Goal: Task Accomplishment & Management: Complete application form

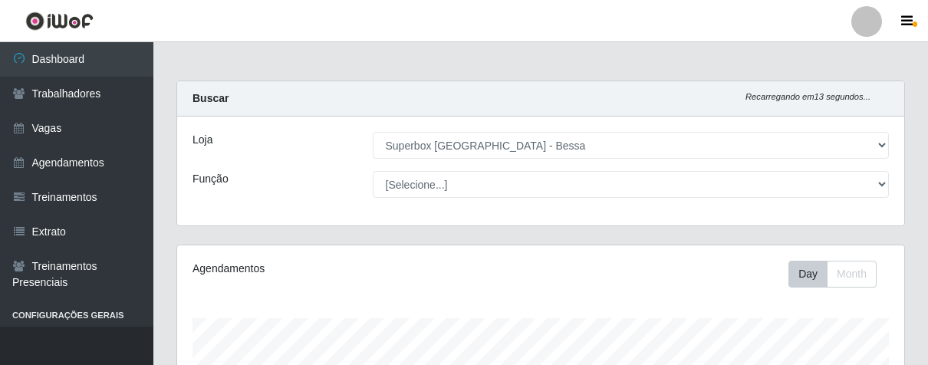
select select "206"
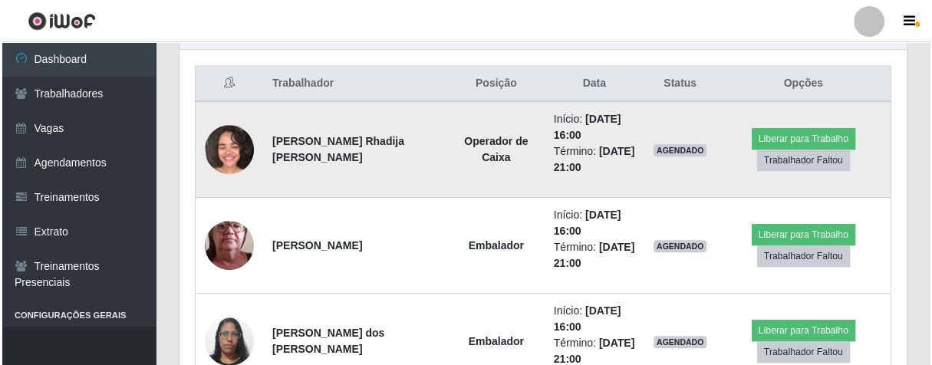
scroll to position [317, 726]
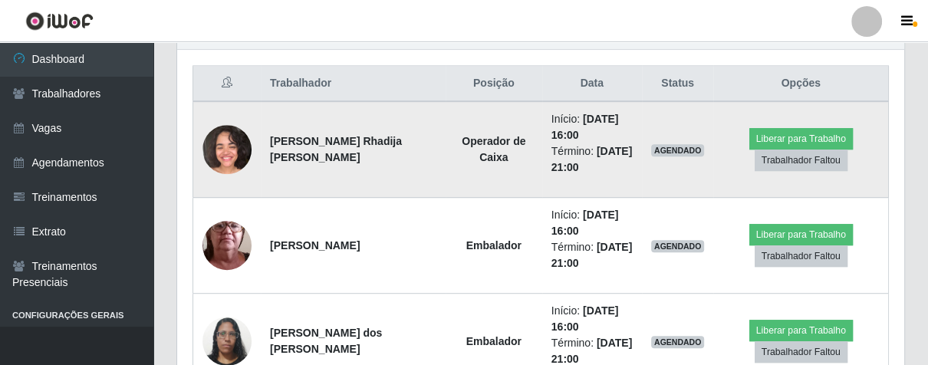
click at [248, 141] on img at bounding box center [226, 149] width 49 height 49
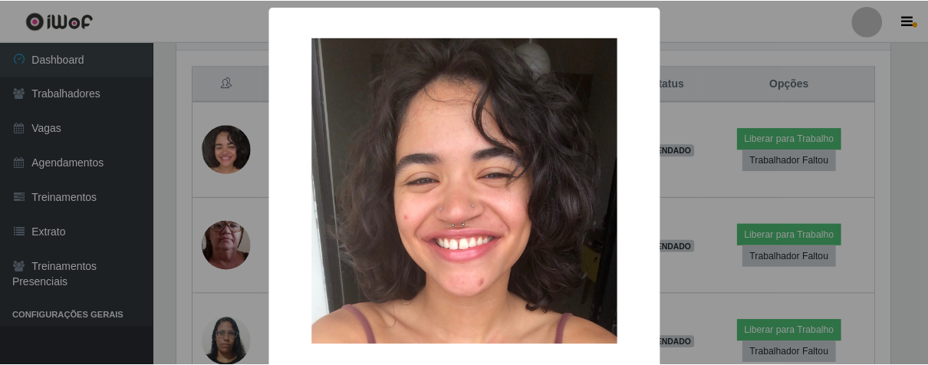
scroll to position [76, 0]
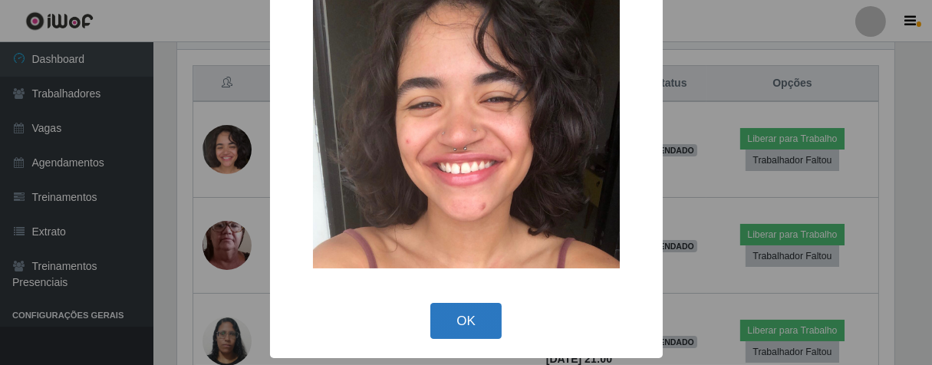
click at [456, 309] on button "OK" at bounding box center [465, 321] width 71 height 36
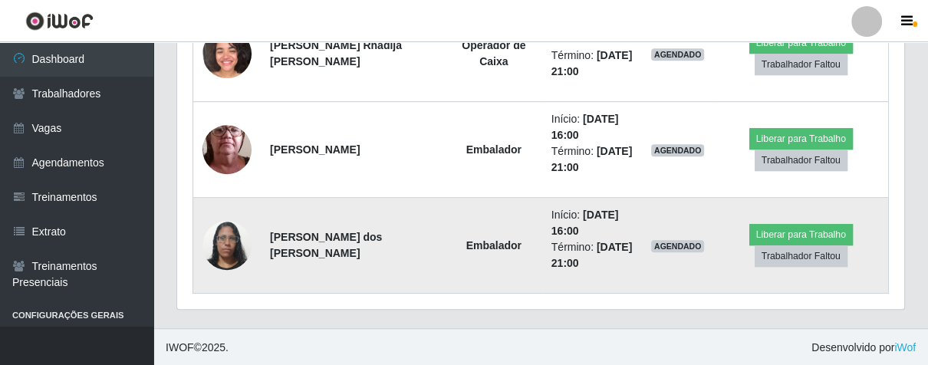
scroll to position [496, 0]
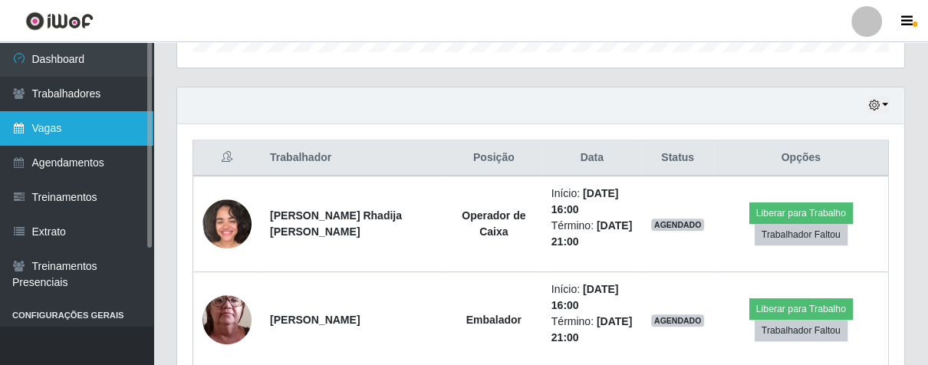
click at [59, 126] on link "Vagas" at bounding box center [76, 128] width 153 height 35
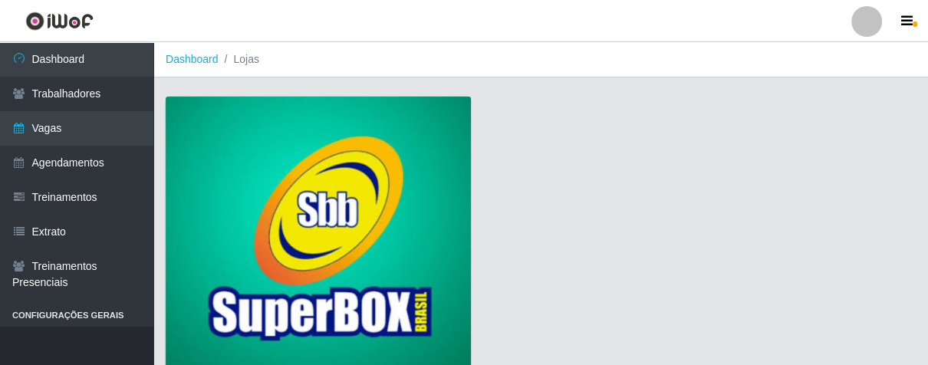
click at [330, 206] on img at bounding box center [318, 236] width 305 height 278
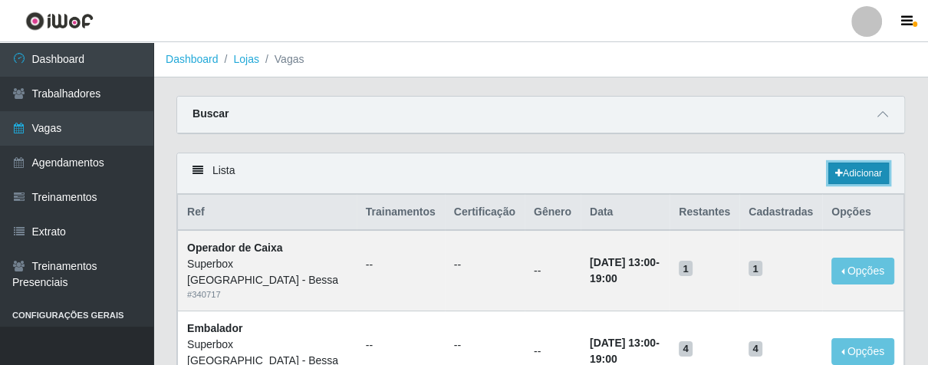
click at [853, 163] on link "Adicionar" at bounding box center [858, 173] width 61 height 21
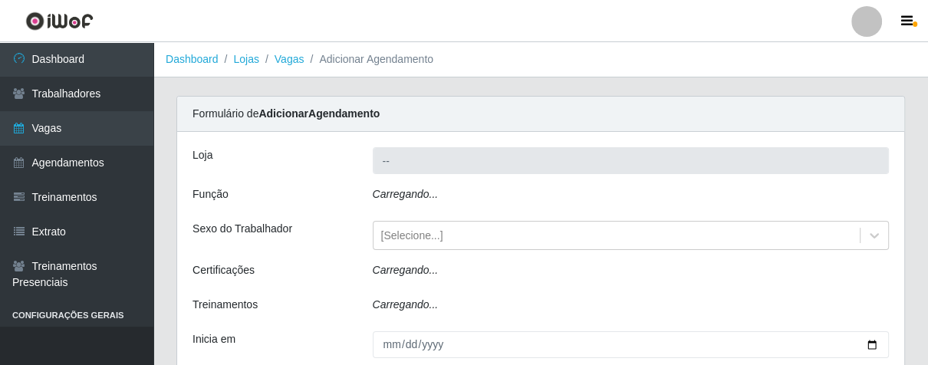
type input "Superbox [GEOGRAPHIC_DATA] - Bessa"
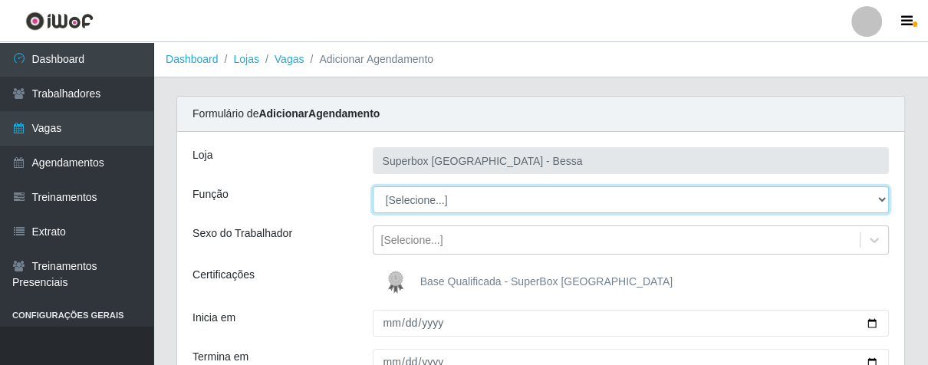
click at [875, 195] on select "[Selecione...] ASG ASG + ASG ++ Embalador Embalador + Embalador ++ Operador de …" at bounding box center [631, 199] width 517 height 27
select select "1"
click at [373, 186] on select "[Selecione...] ASG ASG + ASG ++ Embalador Embalador + Embalador ++ Operador de …" at bounding box center [631, 199] width 517 height 27
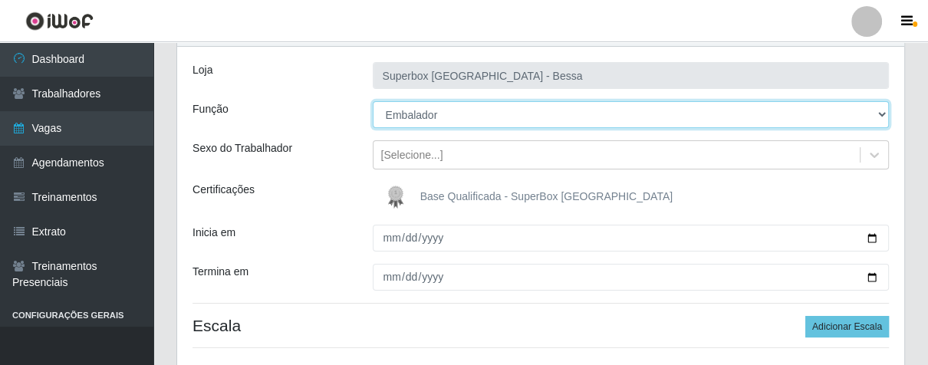
scroll to position [170, 0]
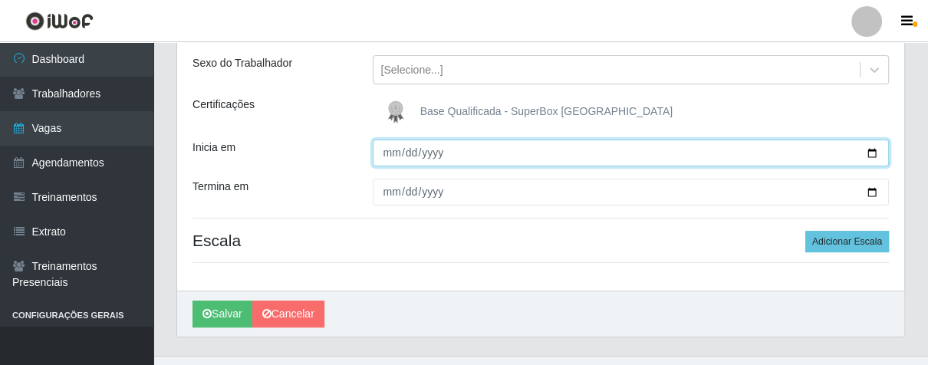
click at [390, 150] on input "Inicia em" at bounding box center [631, 153] width 517 height 27
type input "[DATE]"
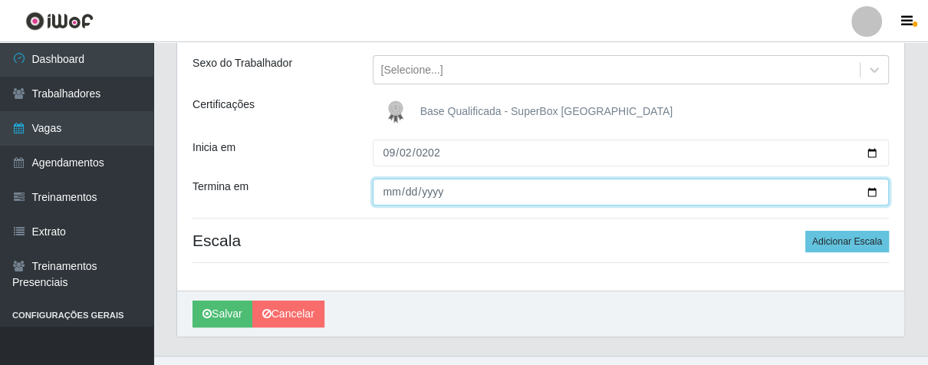
click at [384, 192] on input "Termina em" at bounding box center [631, 192] width 517 height 27
type input "[DATE]"
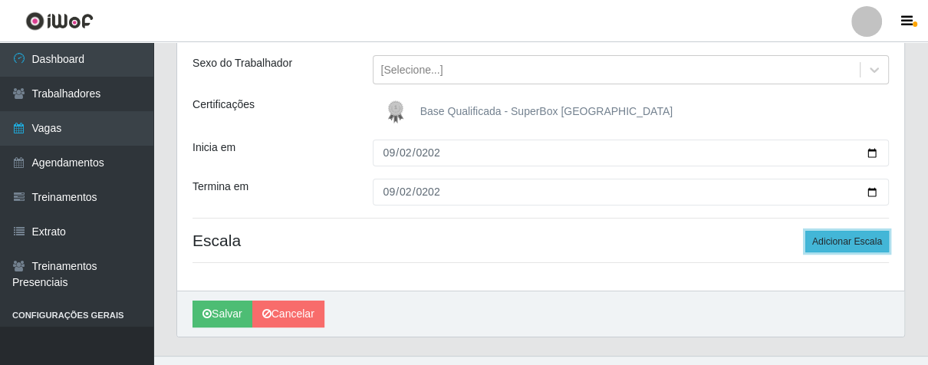
click at [849, 235] on button "Adicionar Escala" at bounding box center [847, 241] width 84 height 21
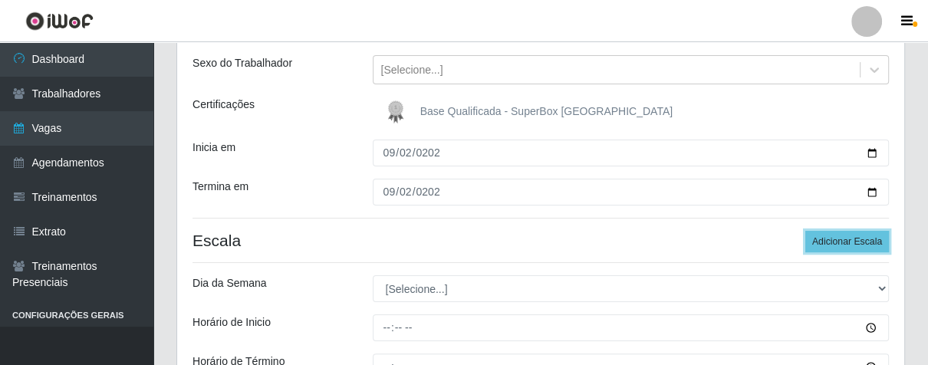
scroll to position [255, 0]
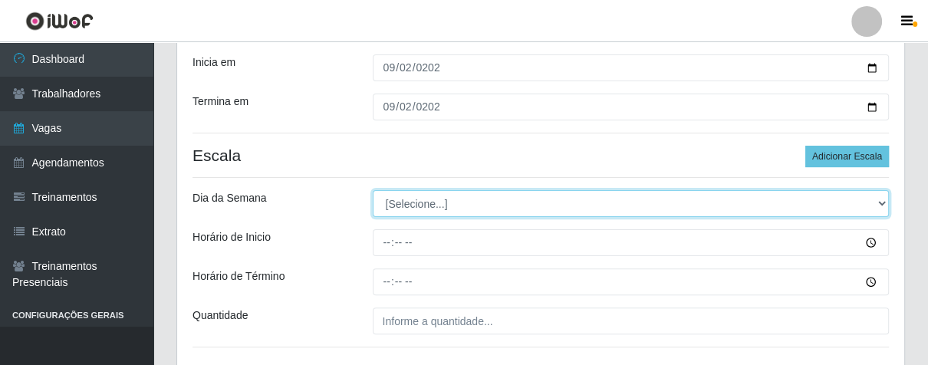
click at [873, 199] on select "[Selecione...] Segunda Terça Quarta Quinta Sexta Sábado Domingo" at bounding box center [631, 203] width 517 height 27
select select "2"
click at [373, 190] on select "[Selecione...] Segunda Terça Quarta Quinta Sexta Sábado Domingo" at bounding box center [631, 203] width 517 height 27
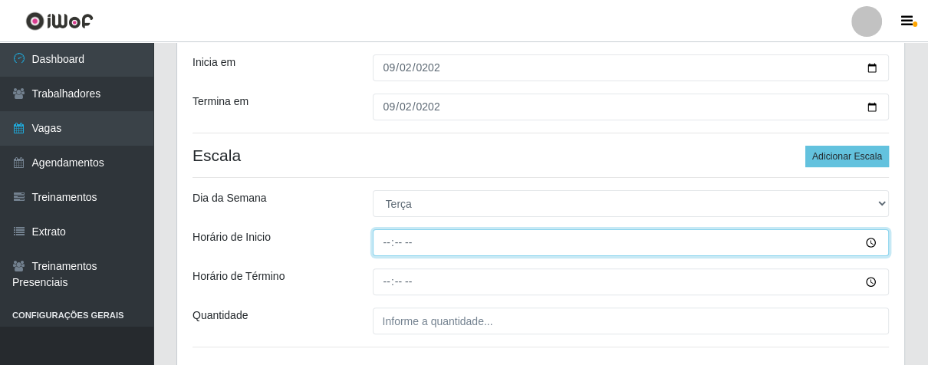
click at [381, 242] on input "Horário de Inicio" at bounding box center [631, 242] width 517 height 27
type input "16:00"
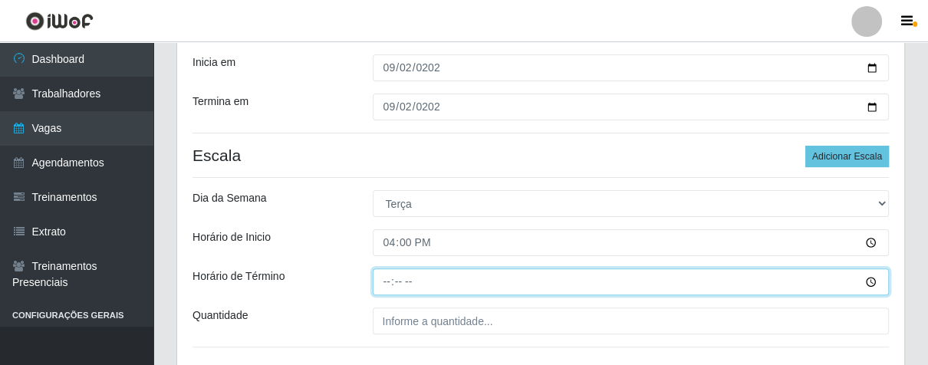
click at [392, 291] on input "Horário de Término" at bounding box center [631, 281] width 517 height 27
type input "21:00"
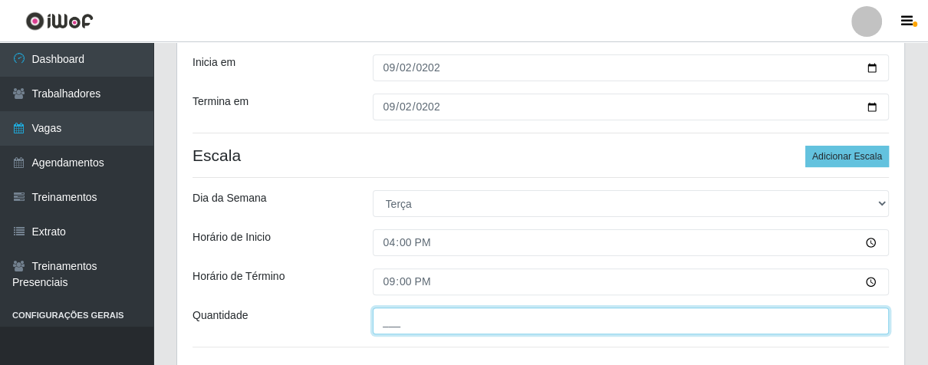
drag, startPoint x: 417, startPoint y: 327, endPoint x: 436, endPoint y: 315, distance: 22.1
click at [416, 326] on input "___" at bounding box center [631, 320] width 517 height 27
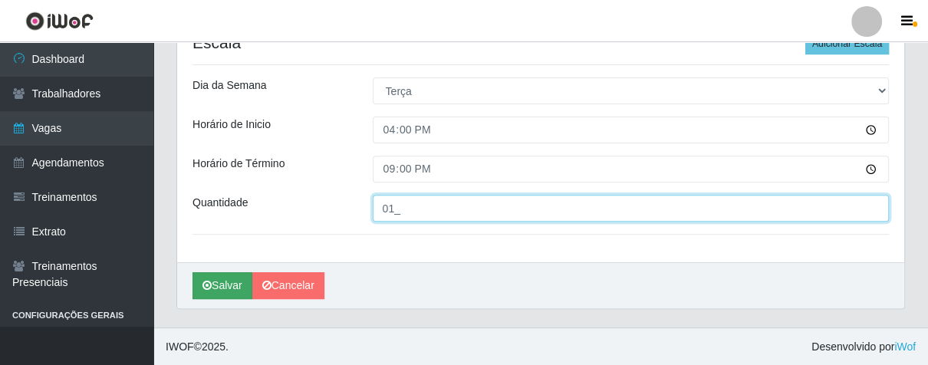
type input "01_"
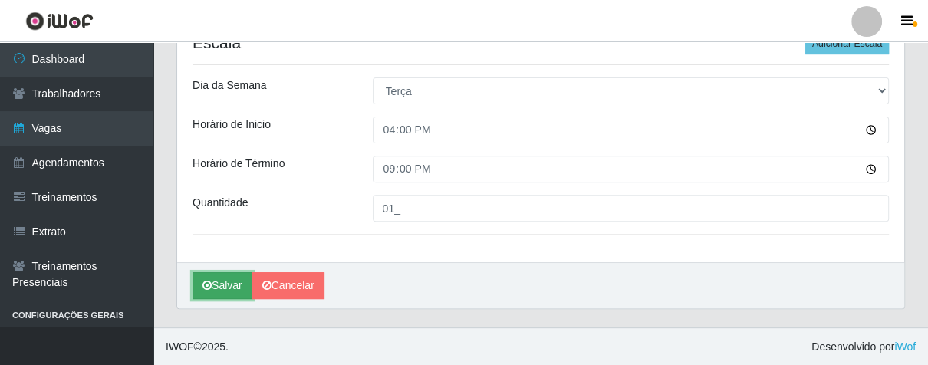
click at [235, 287] on button "Salvar" at bounding box center [222, 285] width 60 height 27
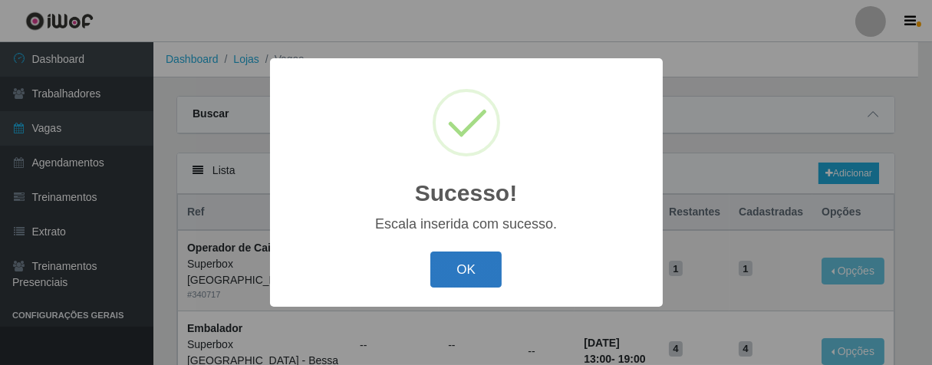
click at [467, 263] on button "OK" at bounding box center [465, 270] width 71 height 36
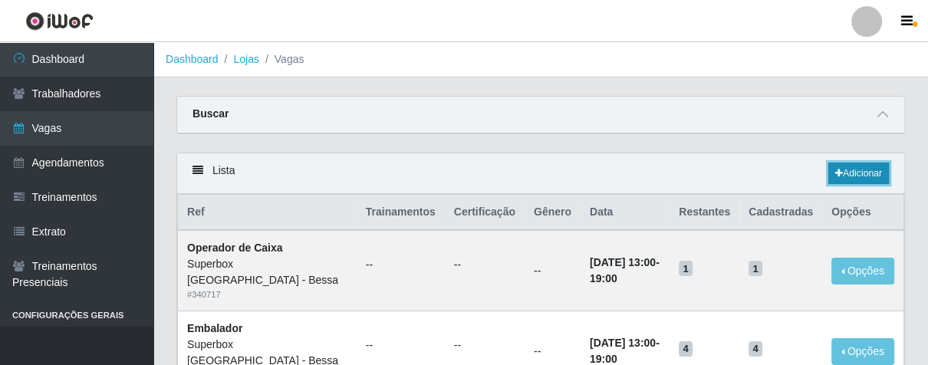
click at [856, 166] on link "Adicionar" at bounding box center [858, 173] width 61 height 21
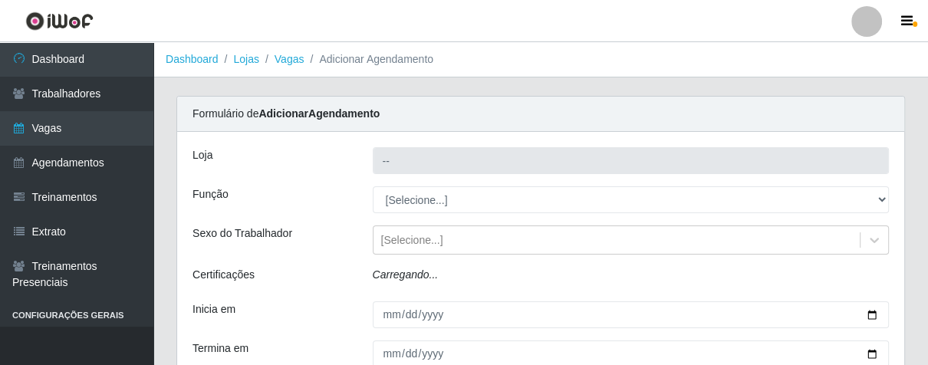
type input "Superbox [GEOGRAPHIC_DATA] - Bessa"
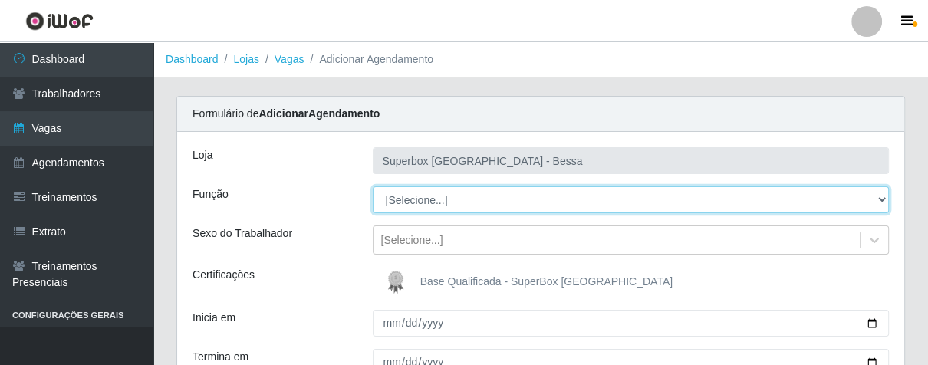
click at [877, 198] on select "[Selecione...] ASG ASG + ASG ++ Embalador Embalador + Embalador ++ Operador de …" at bounding box center [631, 199] width 517 height 27
select select "22"
click at [373, 186] on select "[Selecione...] ASG ASG + ASG ++ Embalador Embalador + Embalador ++ Operador de …" at bounding box center [631, 199] width 517 height 27
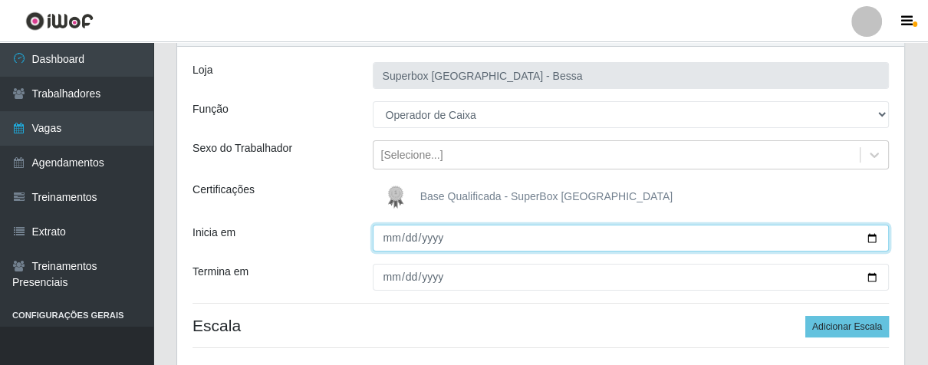
click at [386, 232] on input "Inicia em" at bounding box center [631, 238] width 517 height 27
type input "[DATE]"
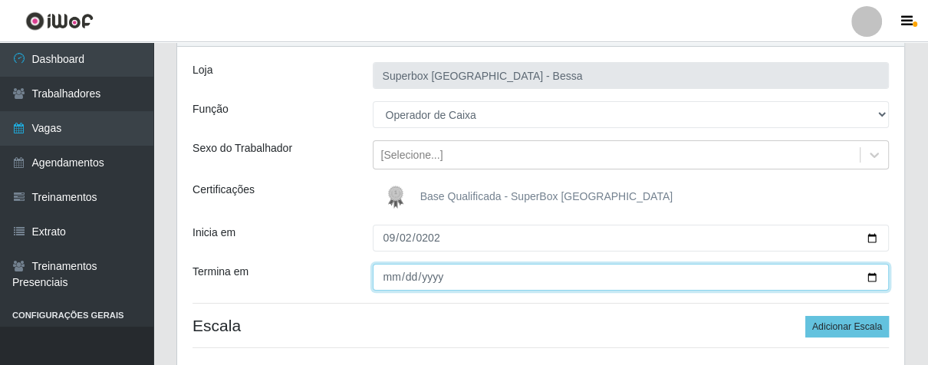
click at [383, 278] on input "Termina em" at bounding box center [631, 277] width 517 height 27
type input "[DATE]"
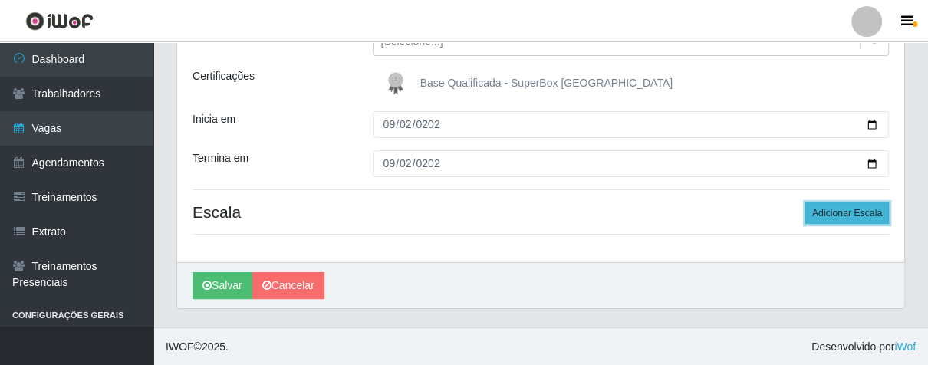
click at [827, 212] on button "Adicionar Escala" at bounding box center [847, 212] width 84 height 21
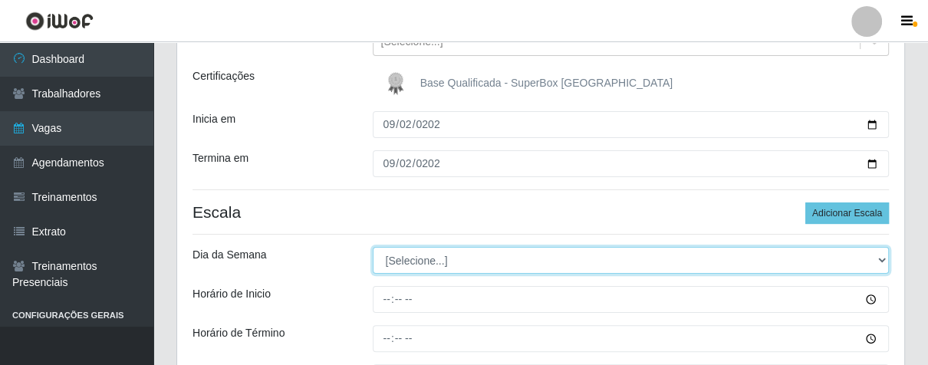
click at [880, 258] on select "[Selecione...] Segunda Terça Quarta Quinta Sexta Sábado Domingo" at bounding box center [631, 260] width 517 height 27
select select "2"
click at [373, 247] on select "[Selecione...] Segunda Terça Quarta Quinta Sexta Sábado Domingo" at bounding box center [631, 260] width 517 height 27
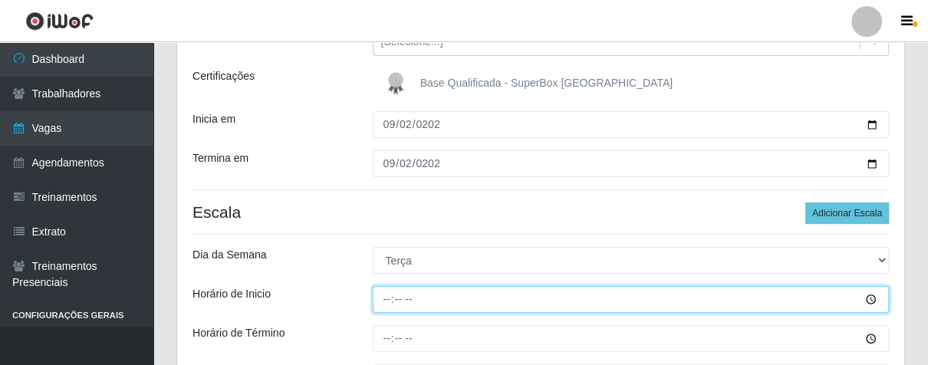
click at [388, 294] on input "Horário de Inicio" at bounding box center [631, 299] width 517 height 27
type input "16:00"
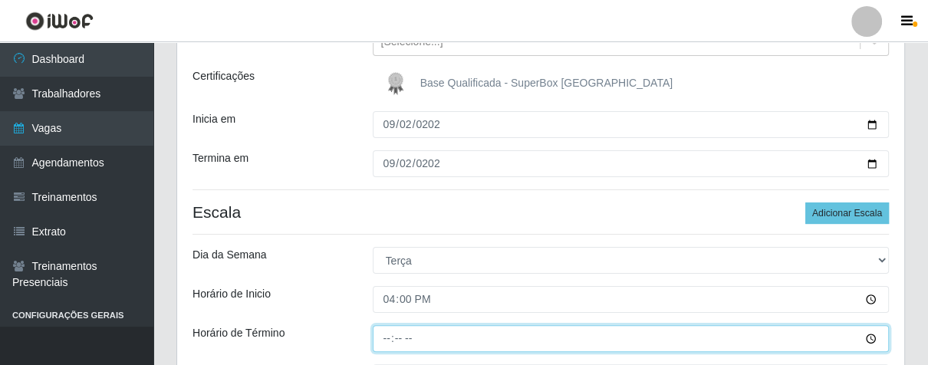
click at [379, 339] on input "Horário de Término" at bounding box center [631, 338] width 517 height 27
type input "21:00"
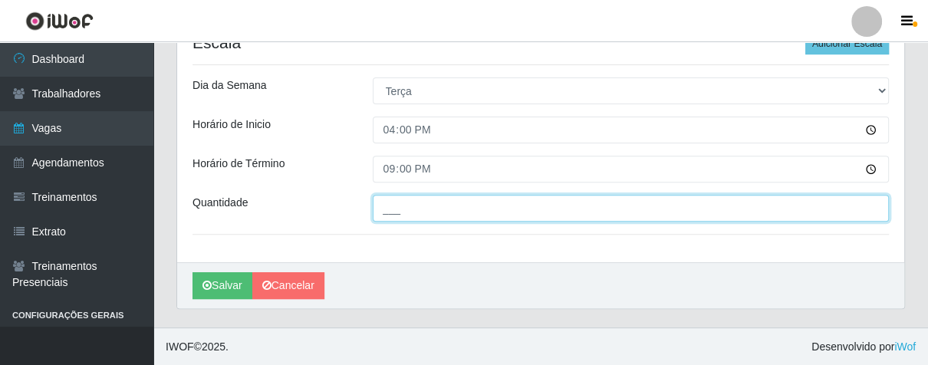
click at [405, 213] on input "___" at bounding box center [631, 208] width 517 height 27
type input "02_"
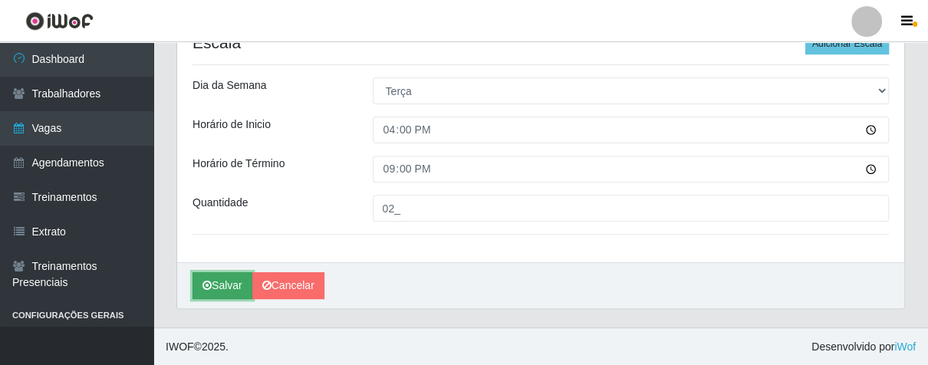
click at [235, 286] on button "Salvar" at bounding box center [222, 285] width 60 height 27
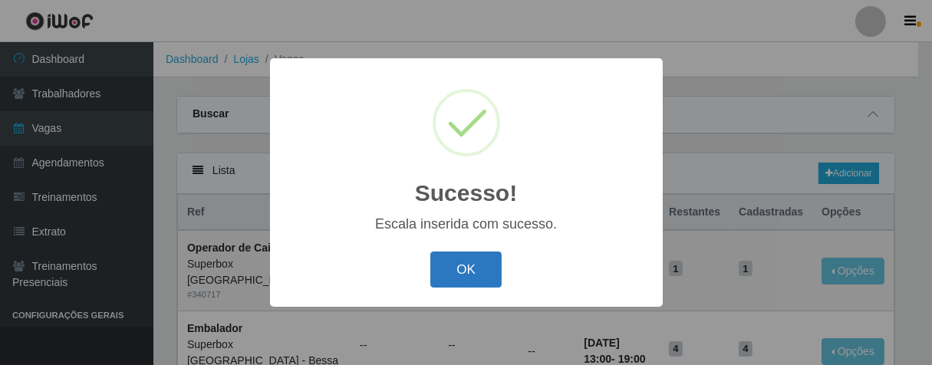
click at [456, 270] on button "OK" at bounding box center [465, 270] width 71 height 36
